Goal: Information Seeking & Learning: Learn about a topic

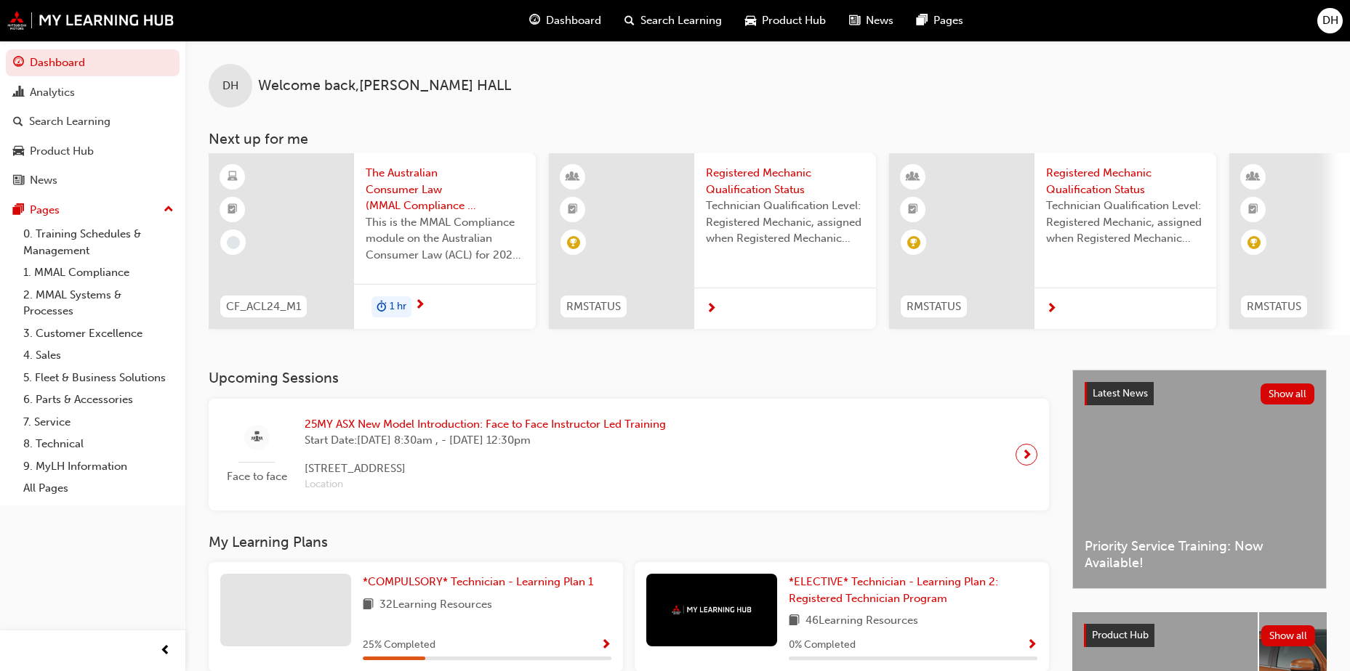
click at [666, 12] on span "Search Learning" at bounding box center [680, 20] width 81 height 17
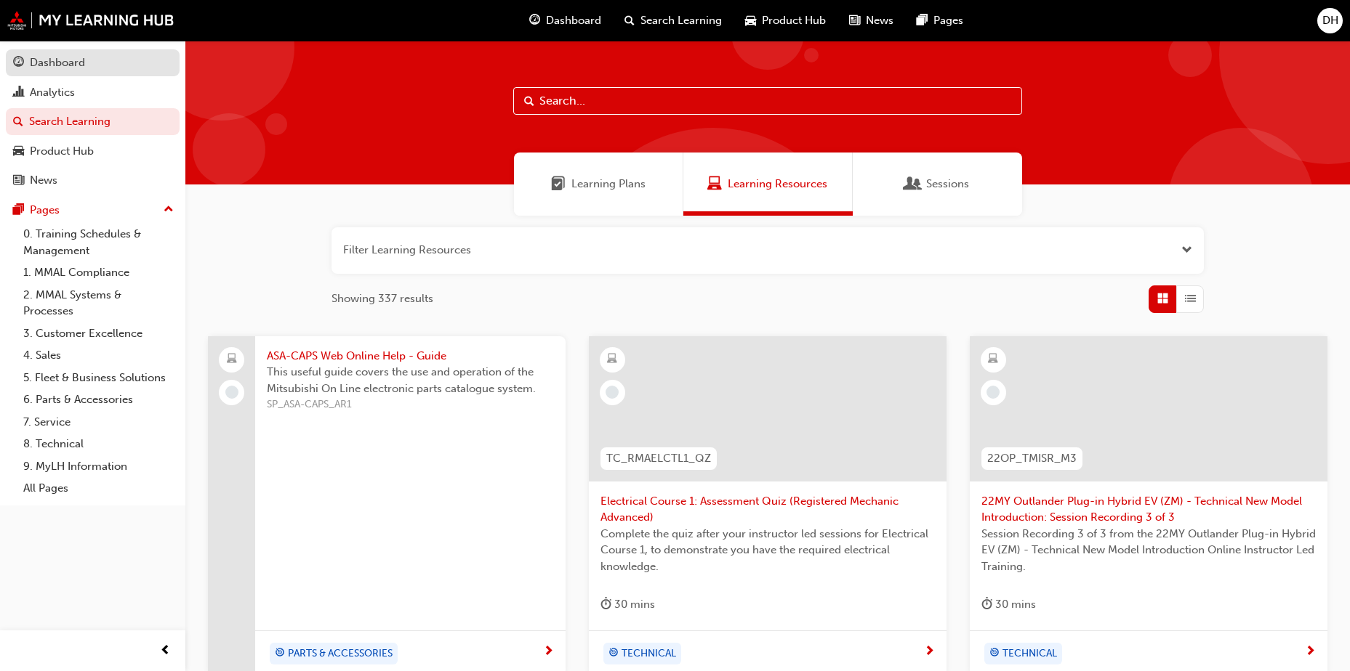
click at [76, 57] on div "Dashboard" at bounding box center [57, 63] width 55 height 17
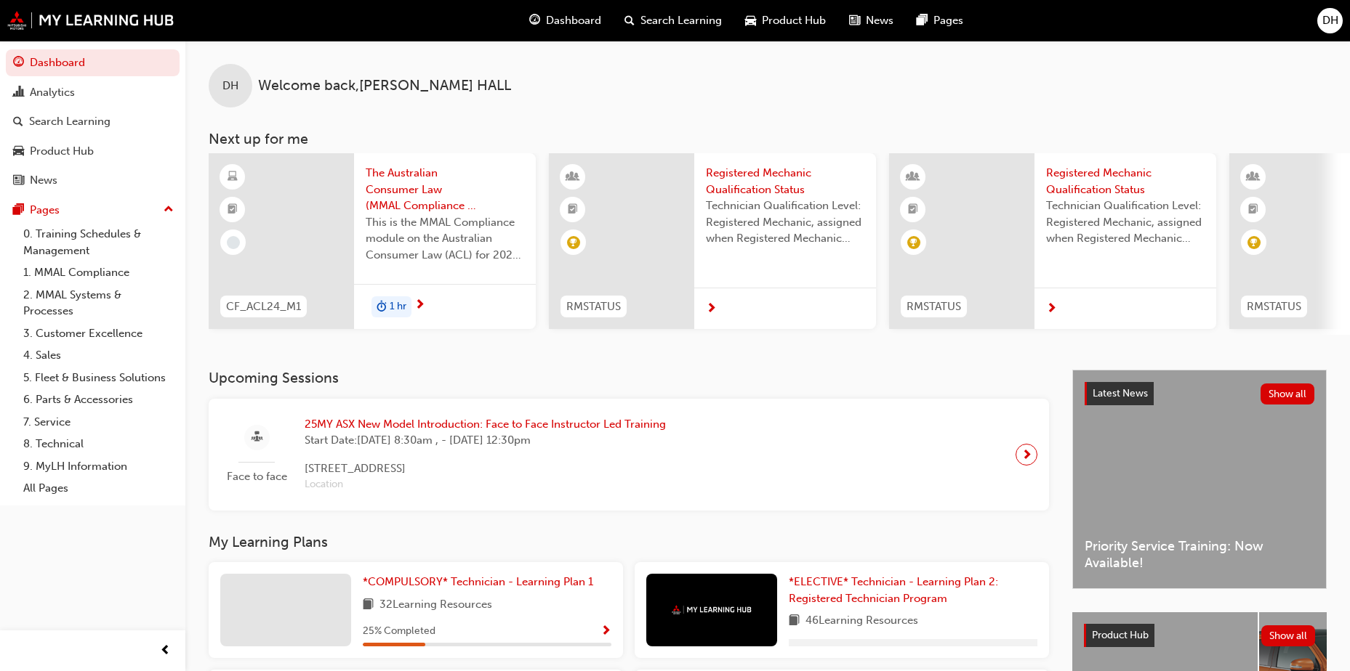
click at [539, 422] on span "25MY ASX New Model Introduction: Face to Face Instructor Led Training" at bounding box center [484, 424] width 361 height 17
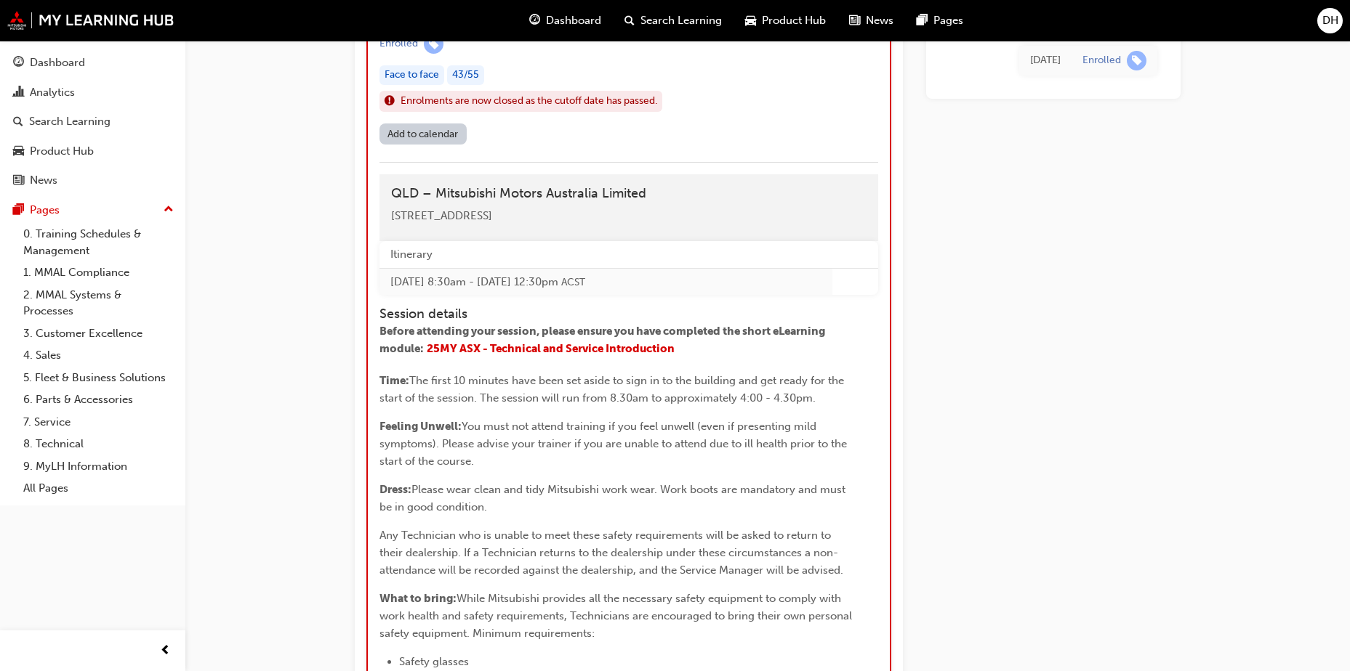
scroll to position [1689, 0]
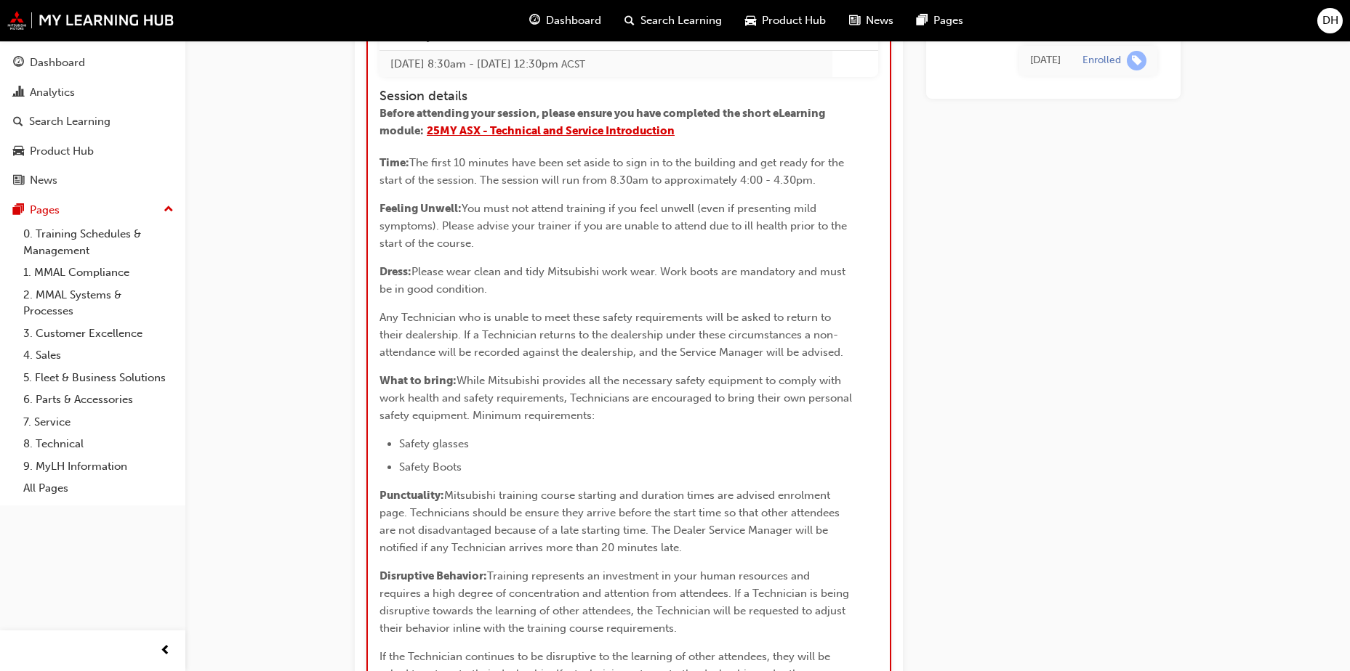
click at [612, 137] on span "25MY ASX - Technical and Service Introduction" at bounding box center [551, 130] width 248 height 13
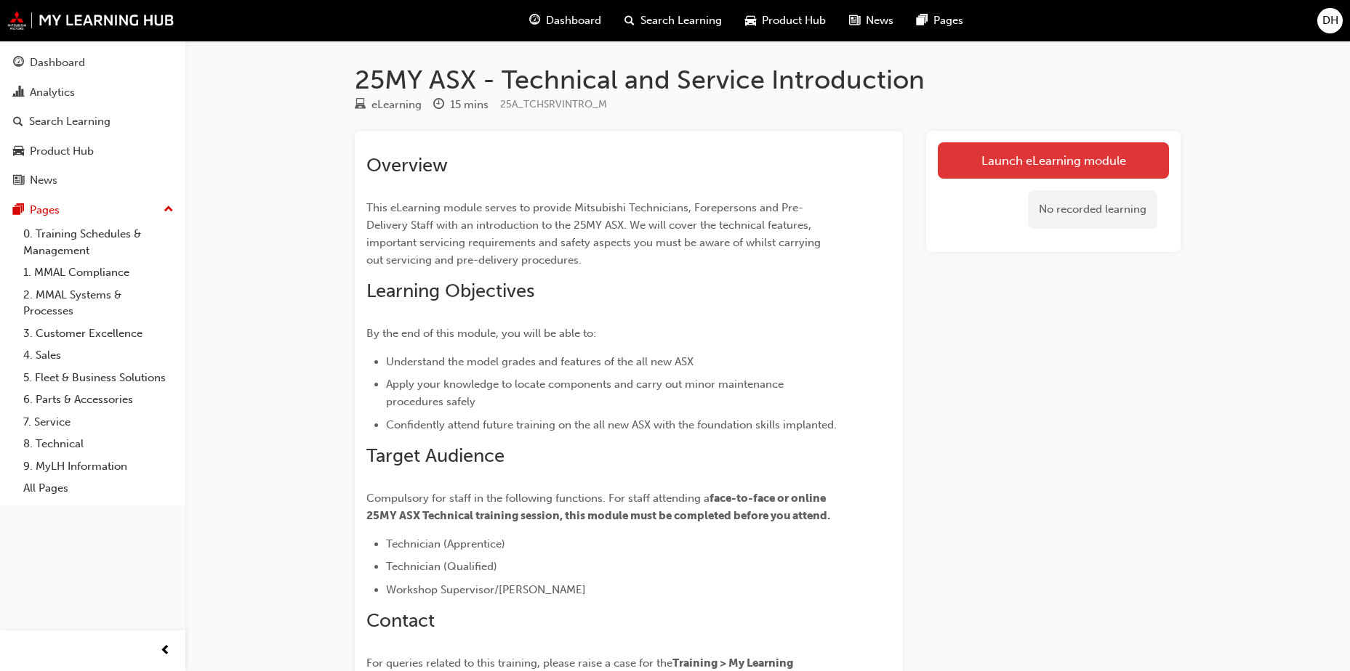
click at [1118, 154] on link "Launch eLearning module" at bounding box center [1052, 160] width 231 height 36
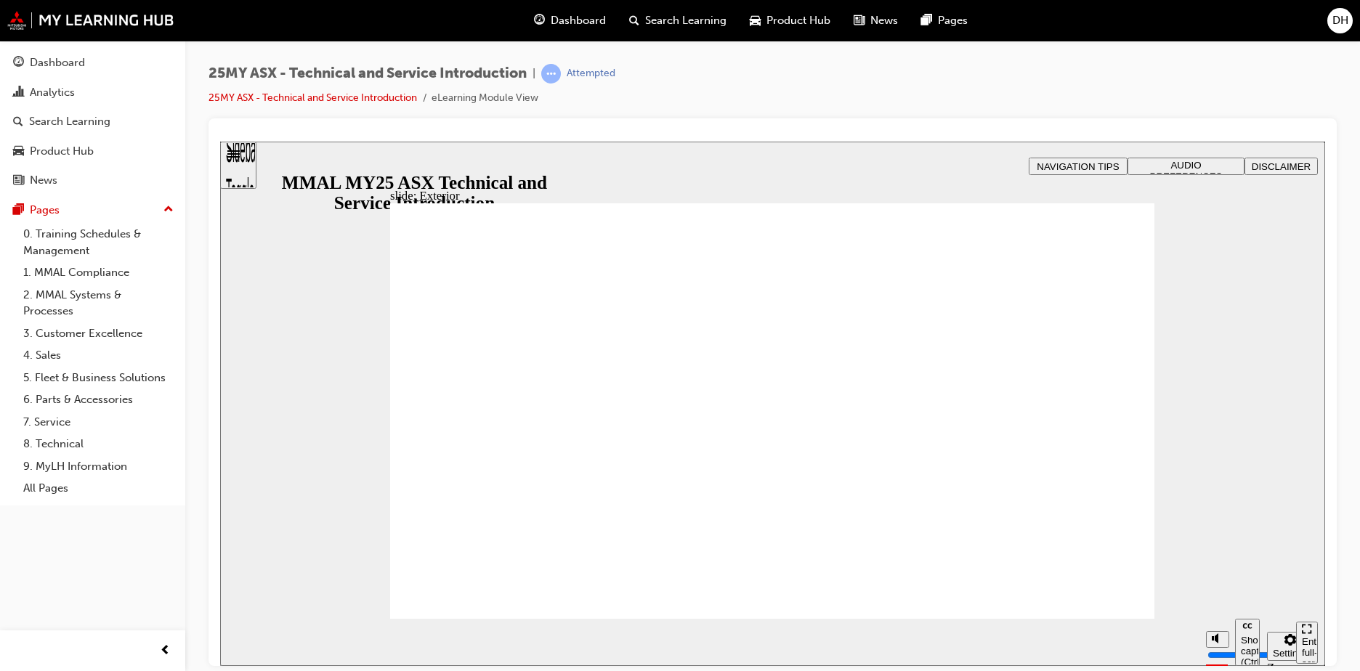
drag, startPoint x: 1134, startPoint y: 242, endPoint x: 1136, endPoint y: 255, distance: 13.2
click at [1219, 589] on icon "Mute (Ctrl+Alt+M)" at bounding box center [1218, 583] width 12 height 10
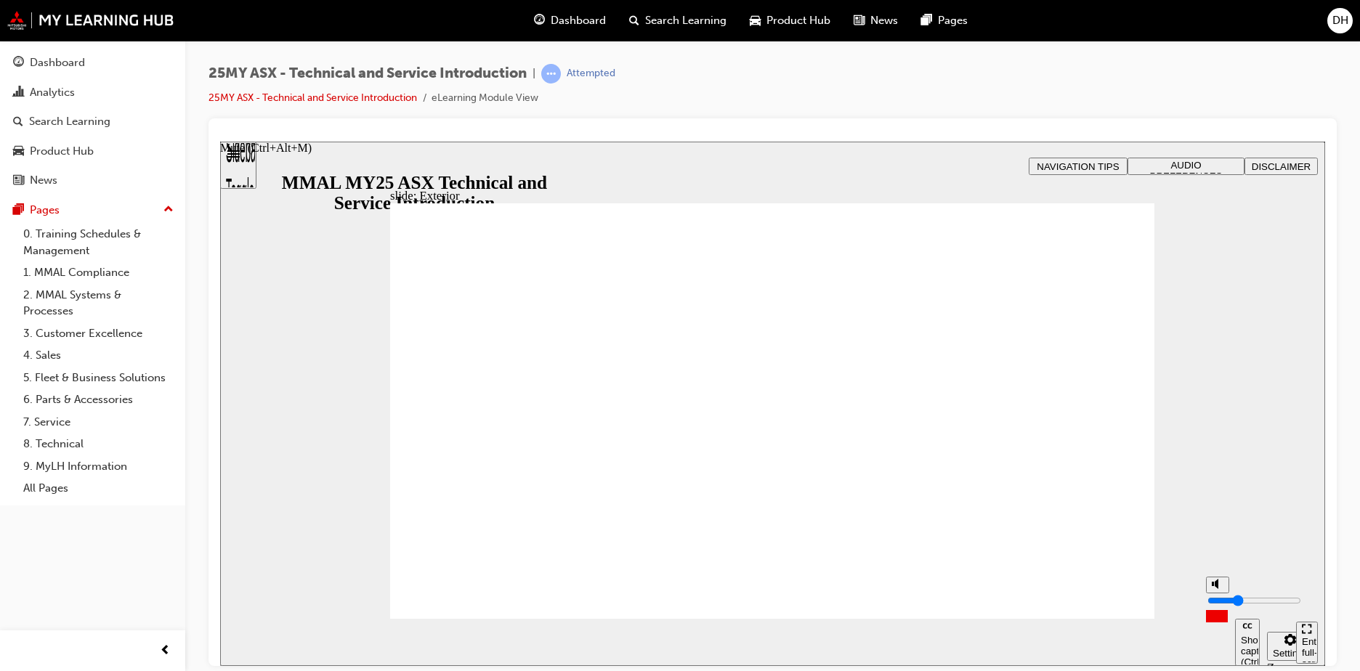
type input "3"
click at [1217, 604] on input "volume" at bounding box center [1255, 600] width 94 height 12
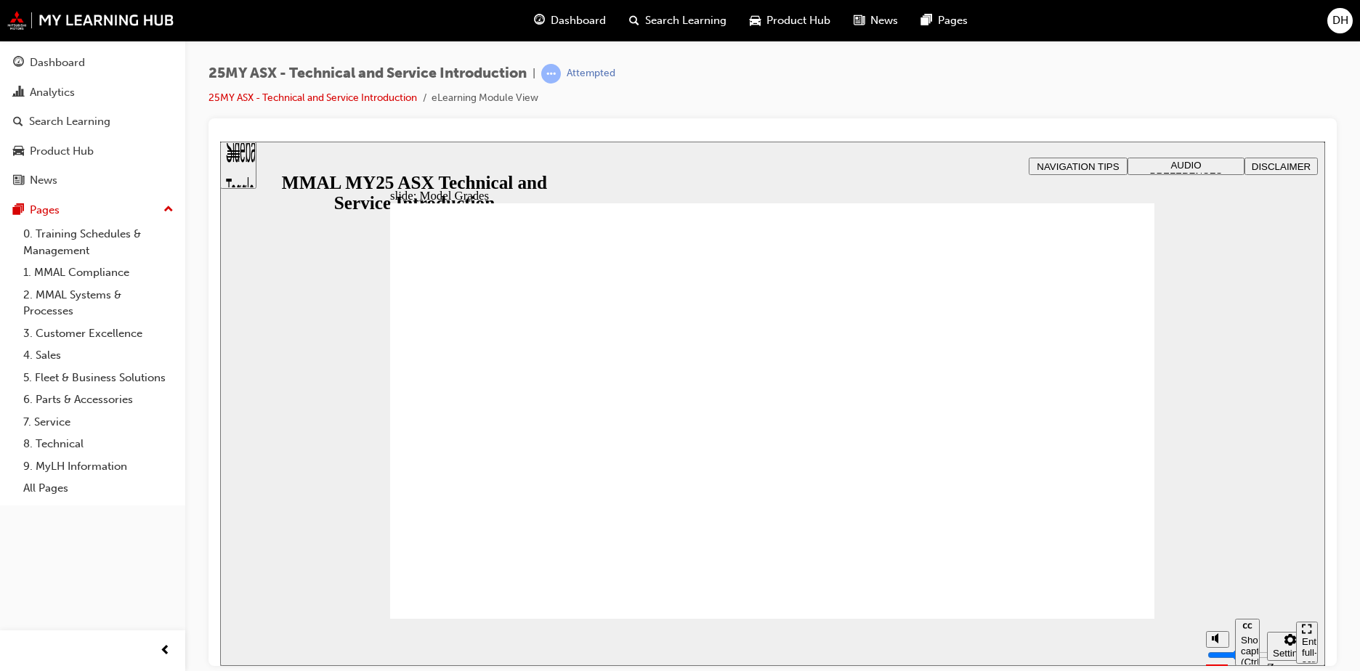
drag, startPoint x: 1125, startPoint y: 214, endPoint x: 1132, endPoint y: 355, distance: 141.9
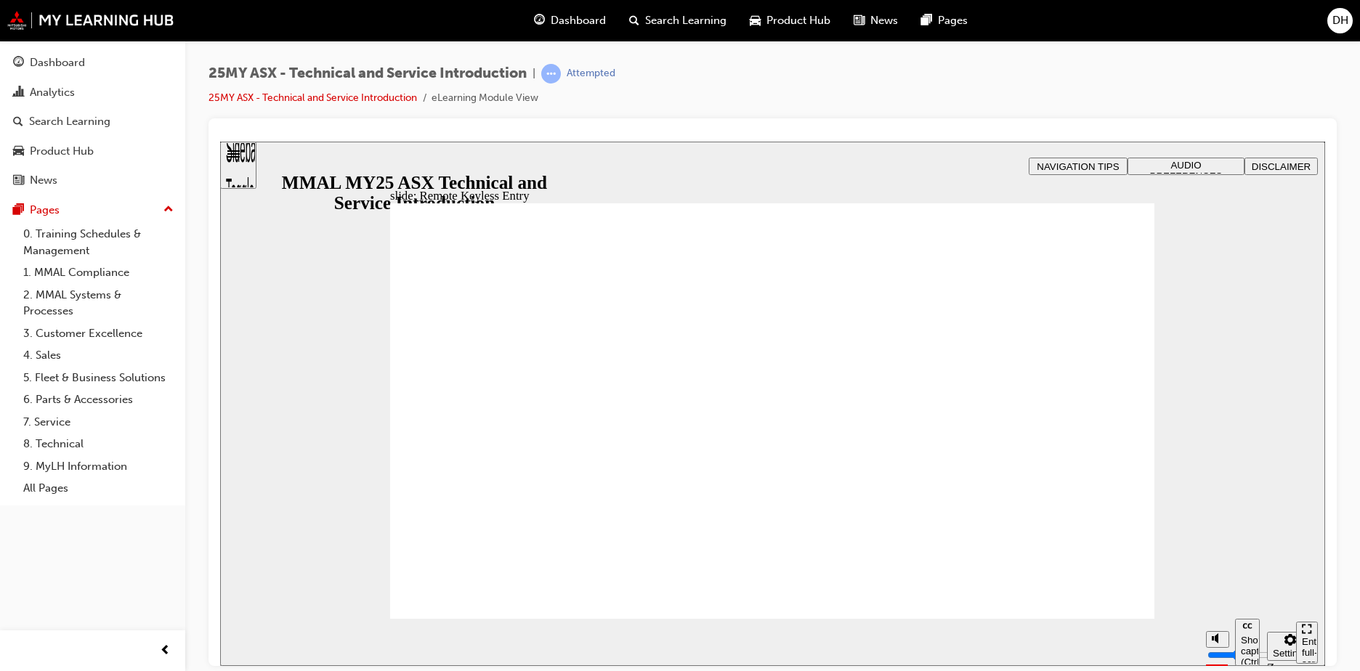
type input "4"
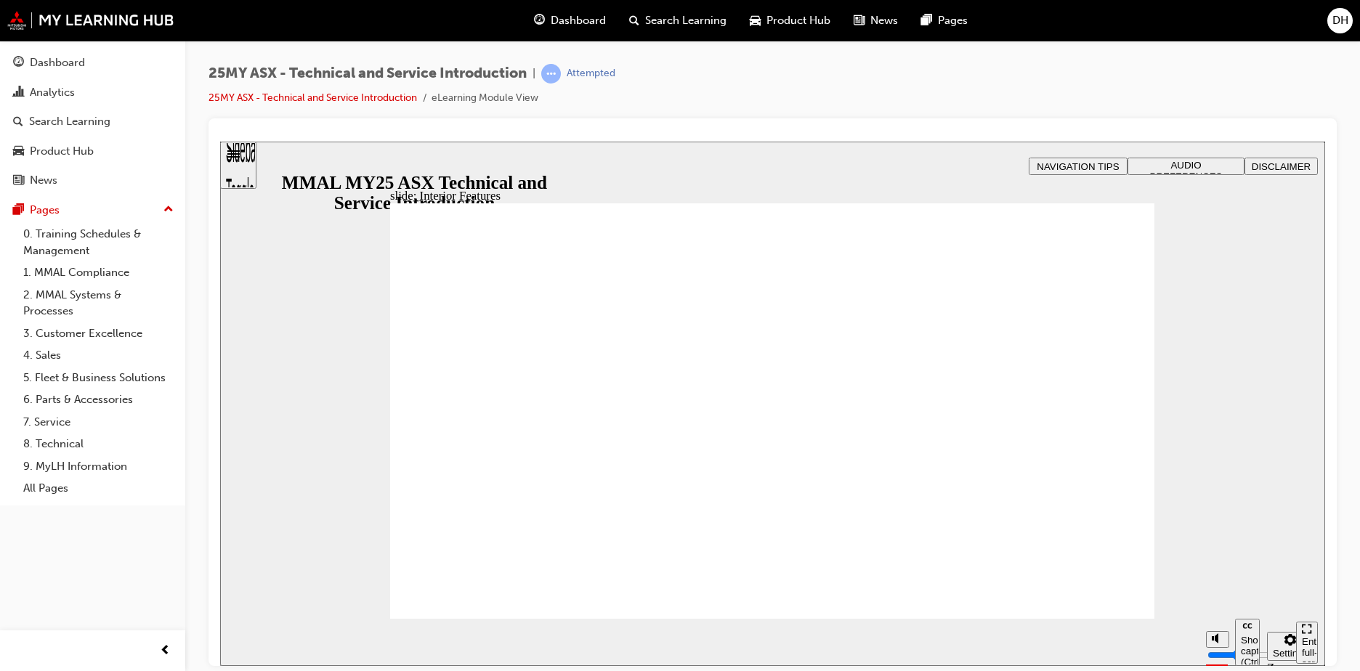
type input "17"
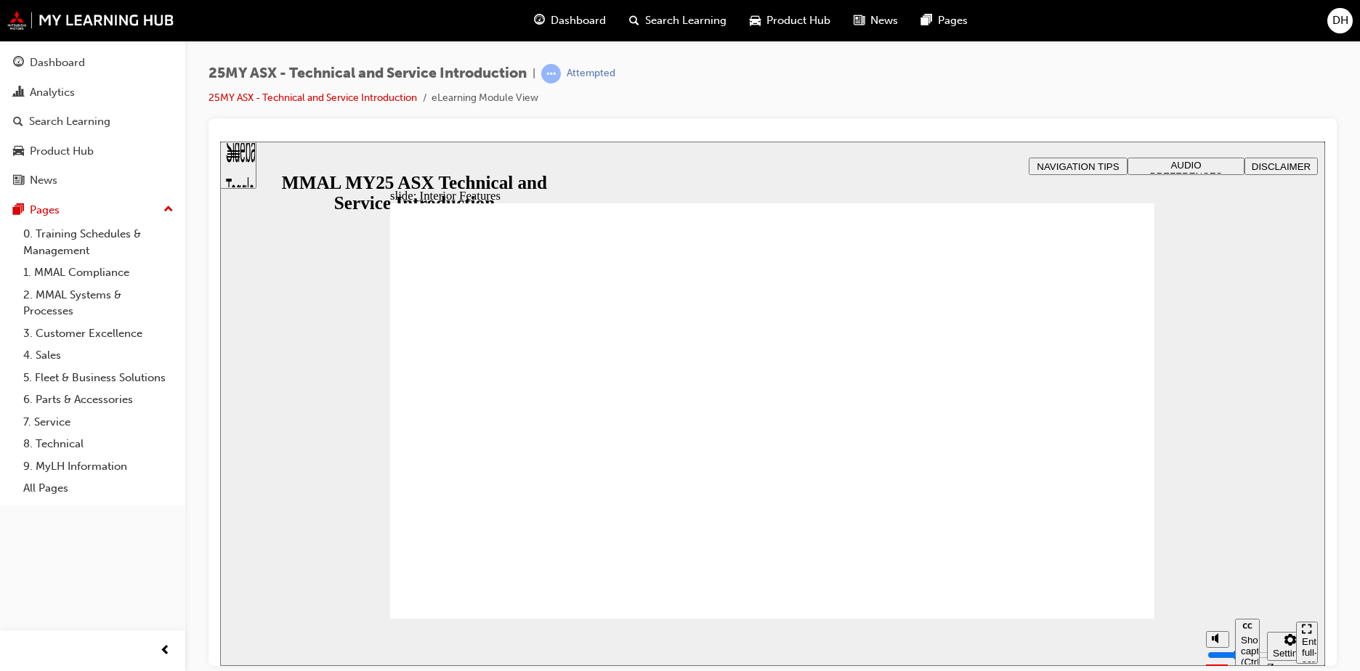
click at [1119, 618] on section "Play (Ctrl+Alt+P) Replay (Ctrl+Alt+R) Show captions (Ctrl+Alt+C) Playback speed…" at bounding box center [772, 641] width 1105 height 47
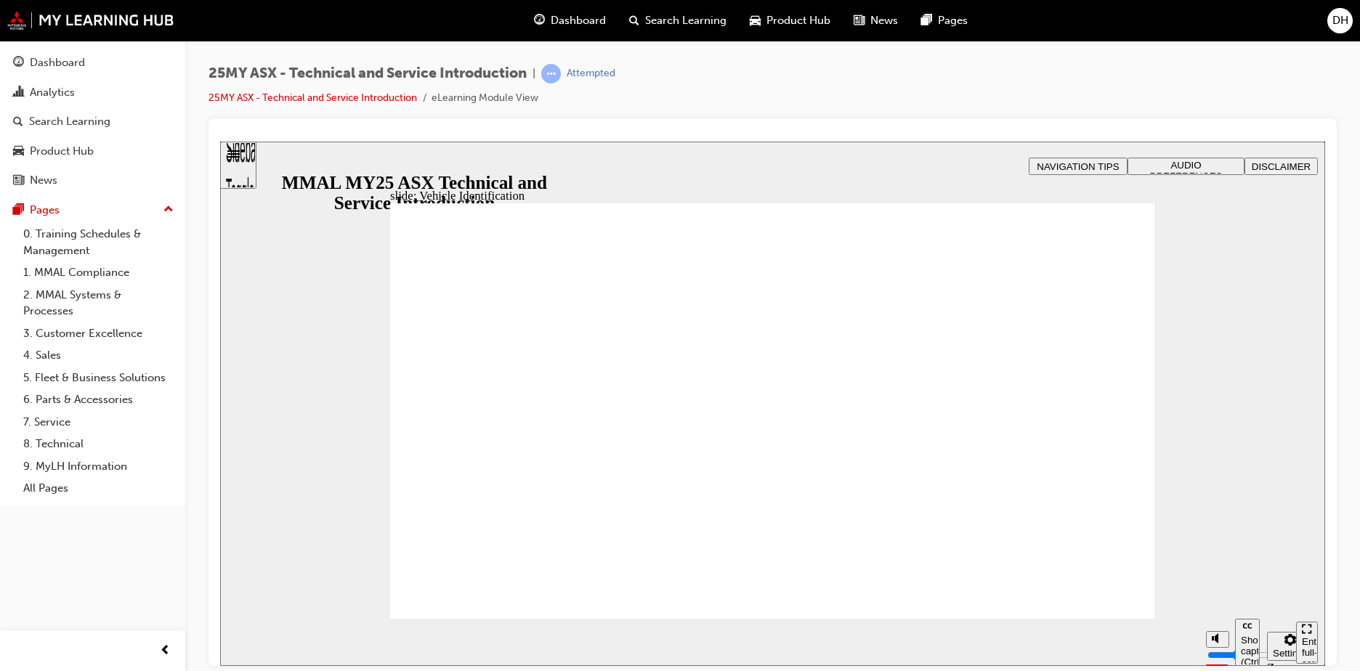
drag, startPoint x: 1122, startPoint y: 264, endPoint x: 914, endPoint y: 348, distance: 224.3
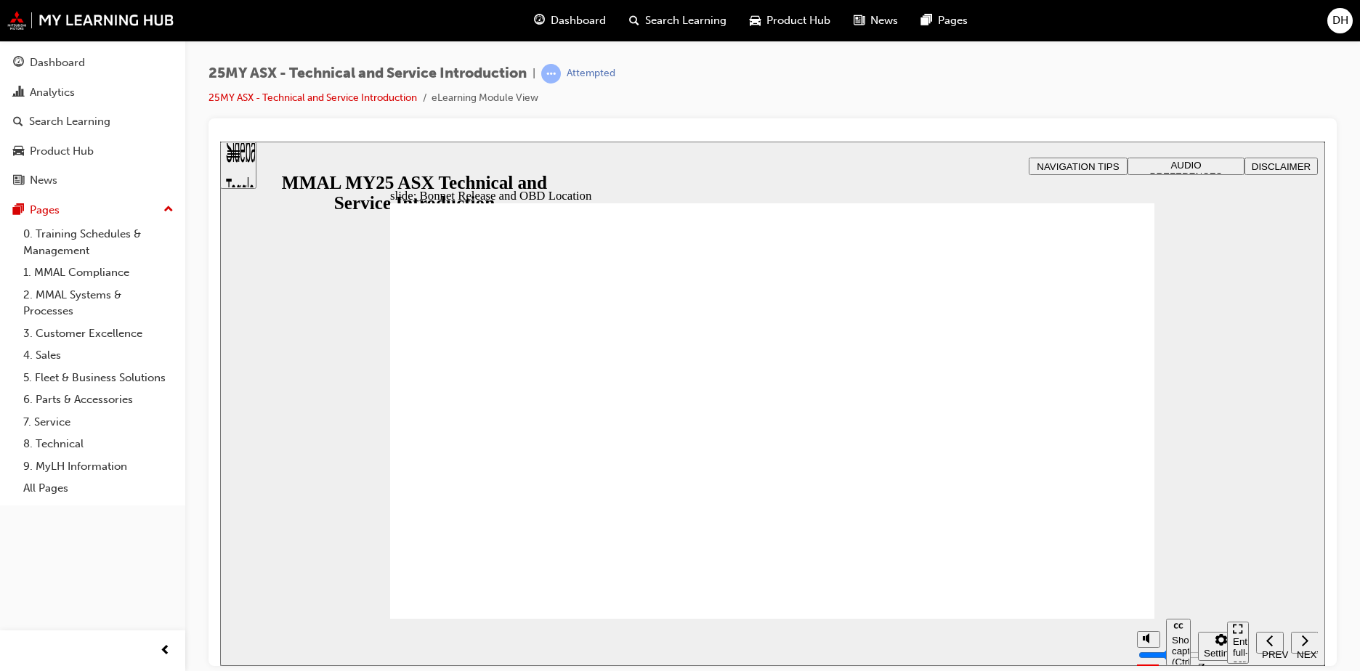
drag, startPoint x: 446, startPoint y: 430, endPoint x: 927, endPoint y: 469, distance: 482.7
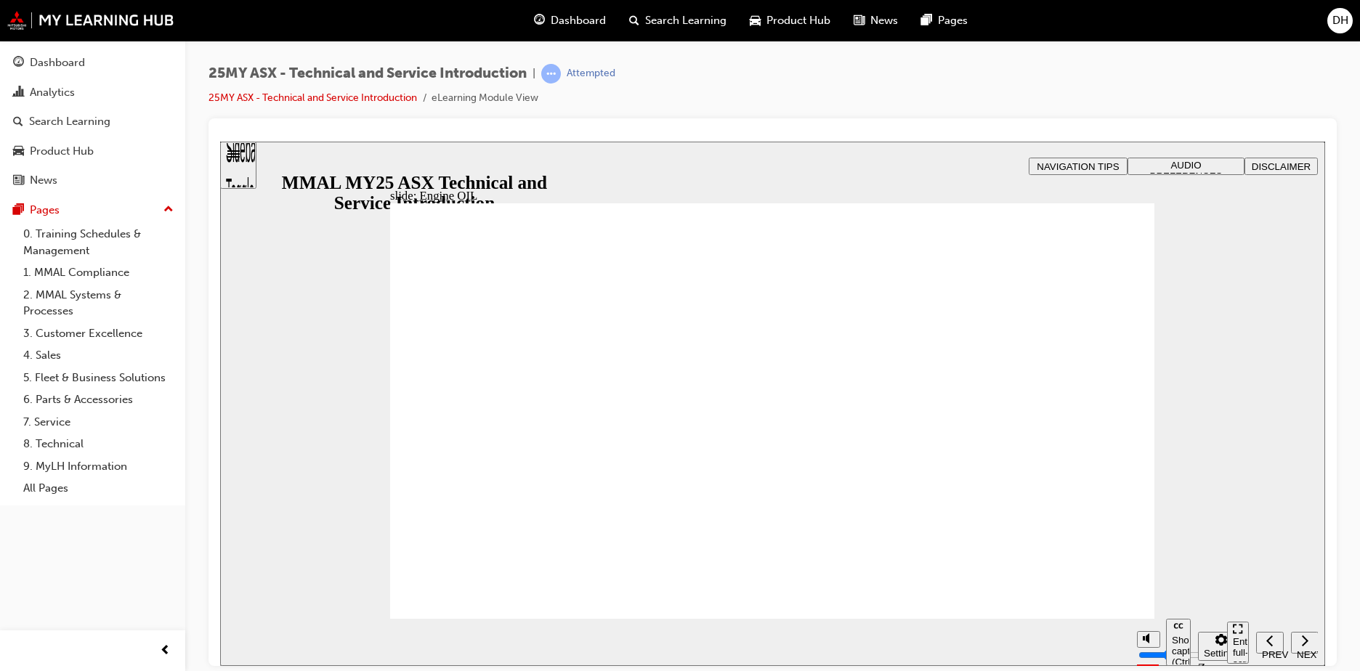
drag, startPoint x: 1126, startPoint y: 254, endPoint x: 1108, endPoint y: 285, distance: 35.2
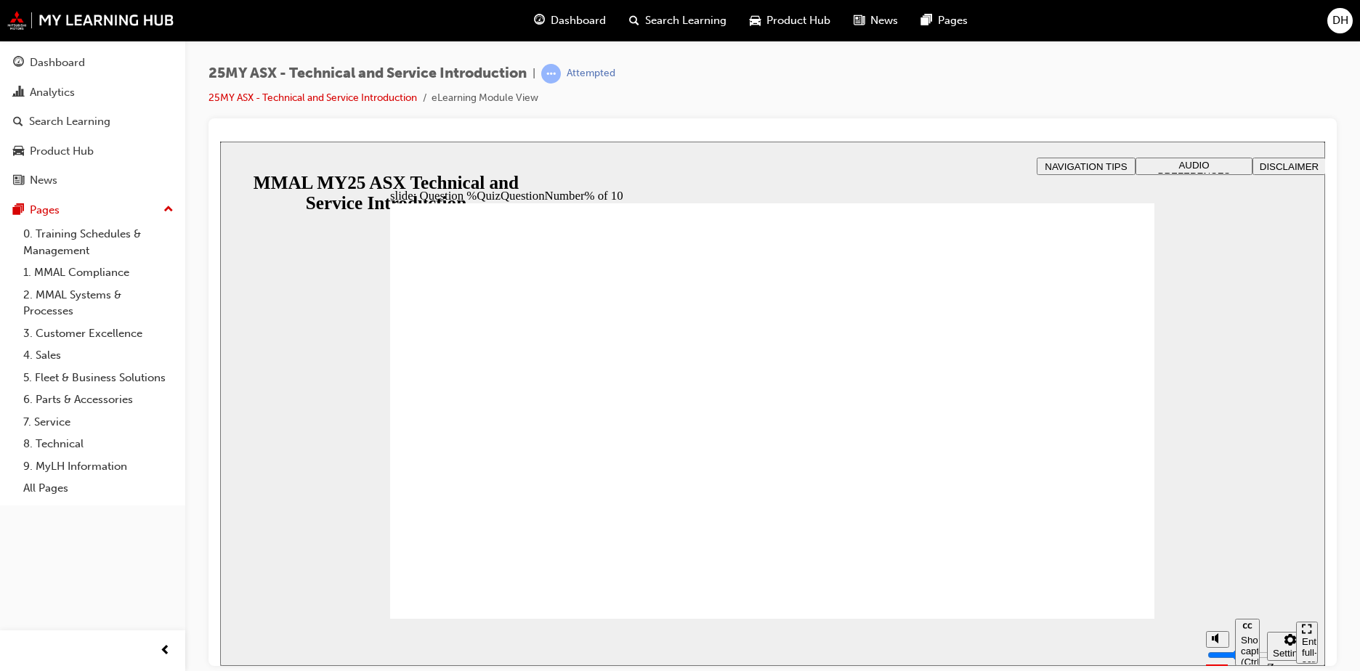
radio input "true"
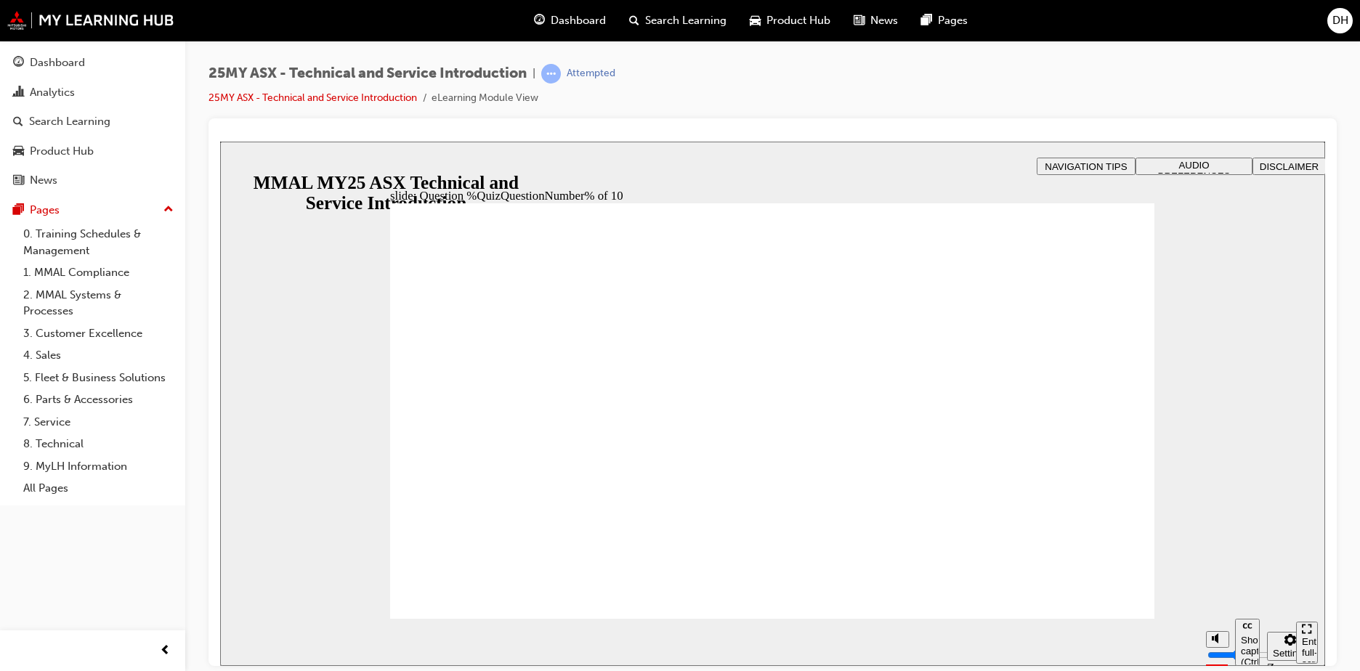
radio input "true"
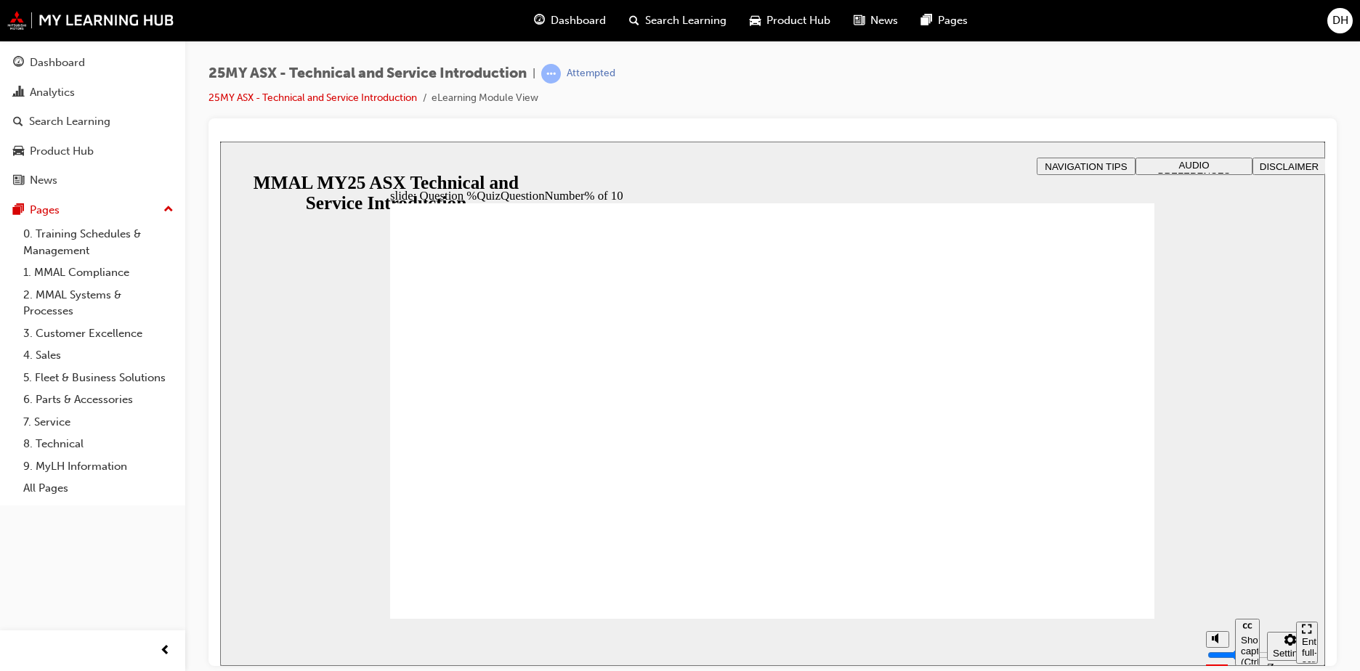
radio input "true"
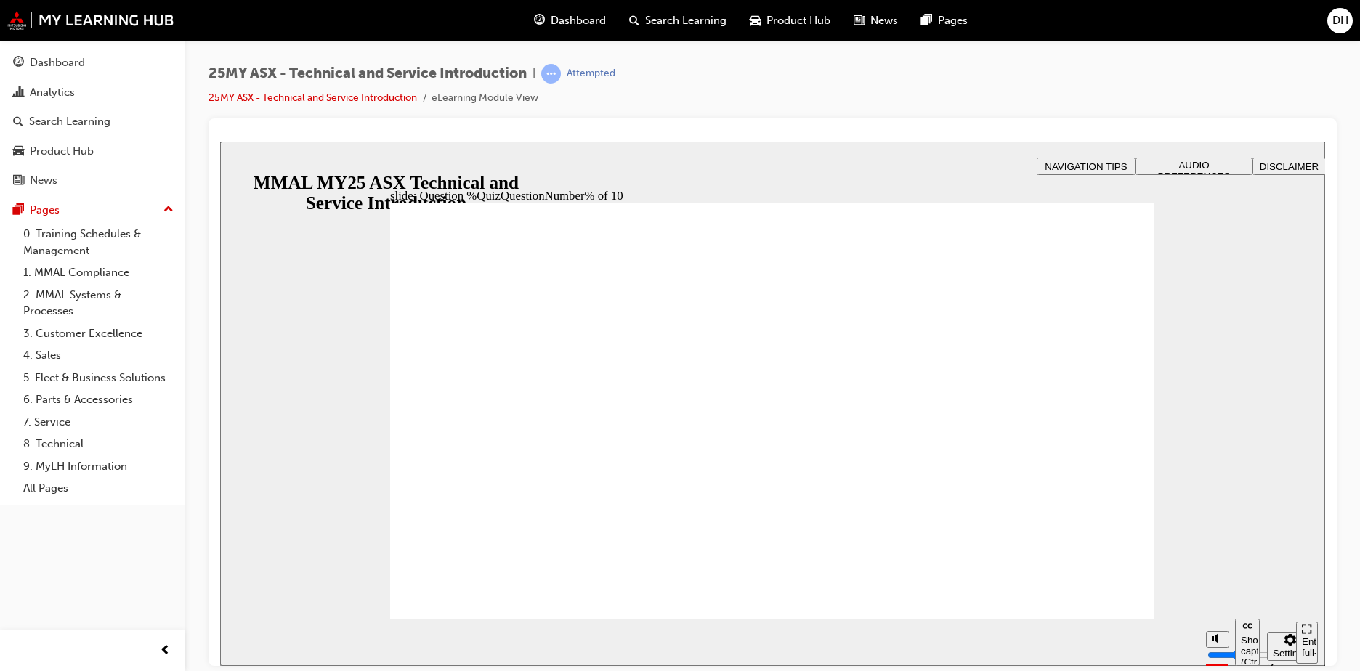
radio input "true"
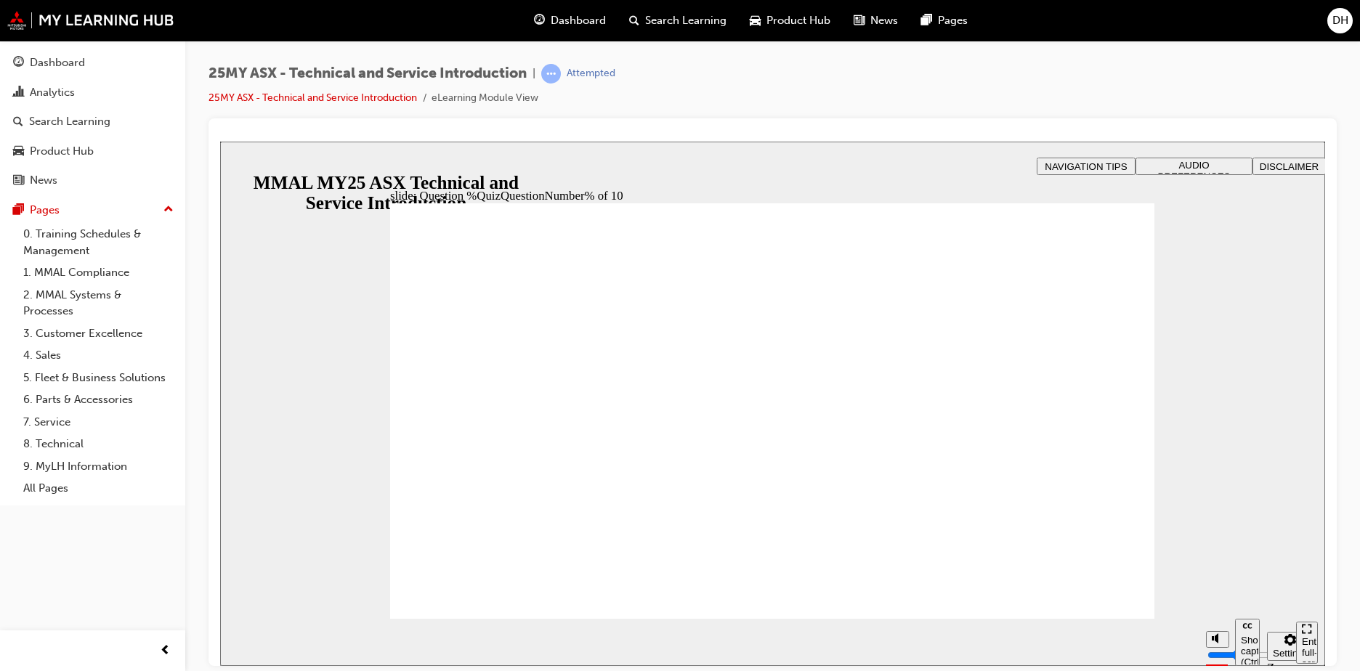
drag, startPoint x: 1007, startPoint y: 549, endPoint x: 1028, endPoint y: 565, distance: 25.9
radio input "true"
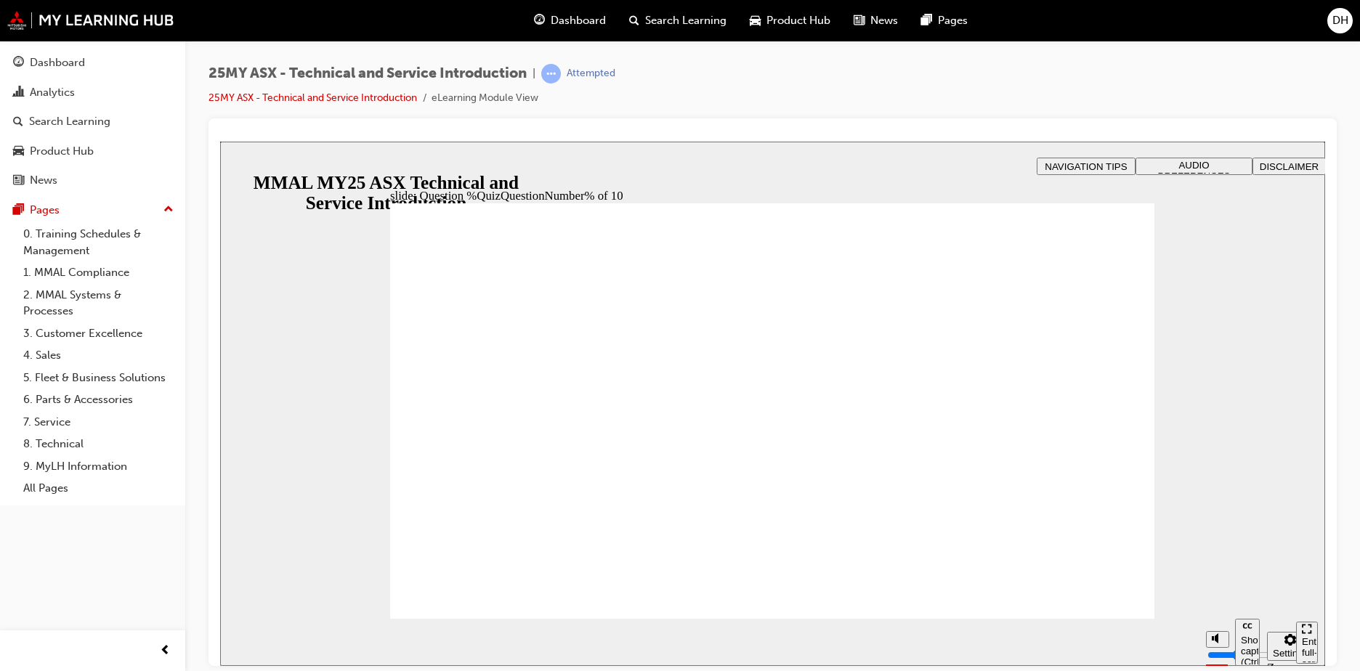
radio input "true"
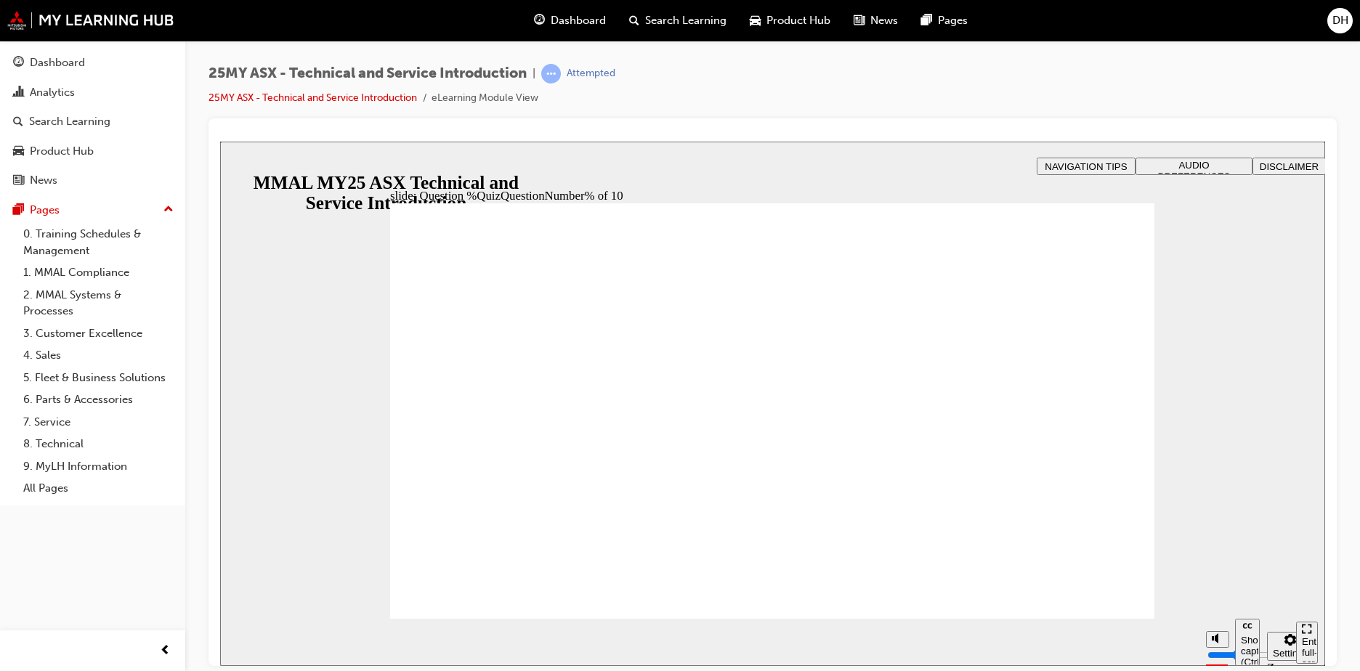
radio input "true"
